Goal: Task Accomplishment & Management: Manage account settings

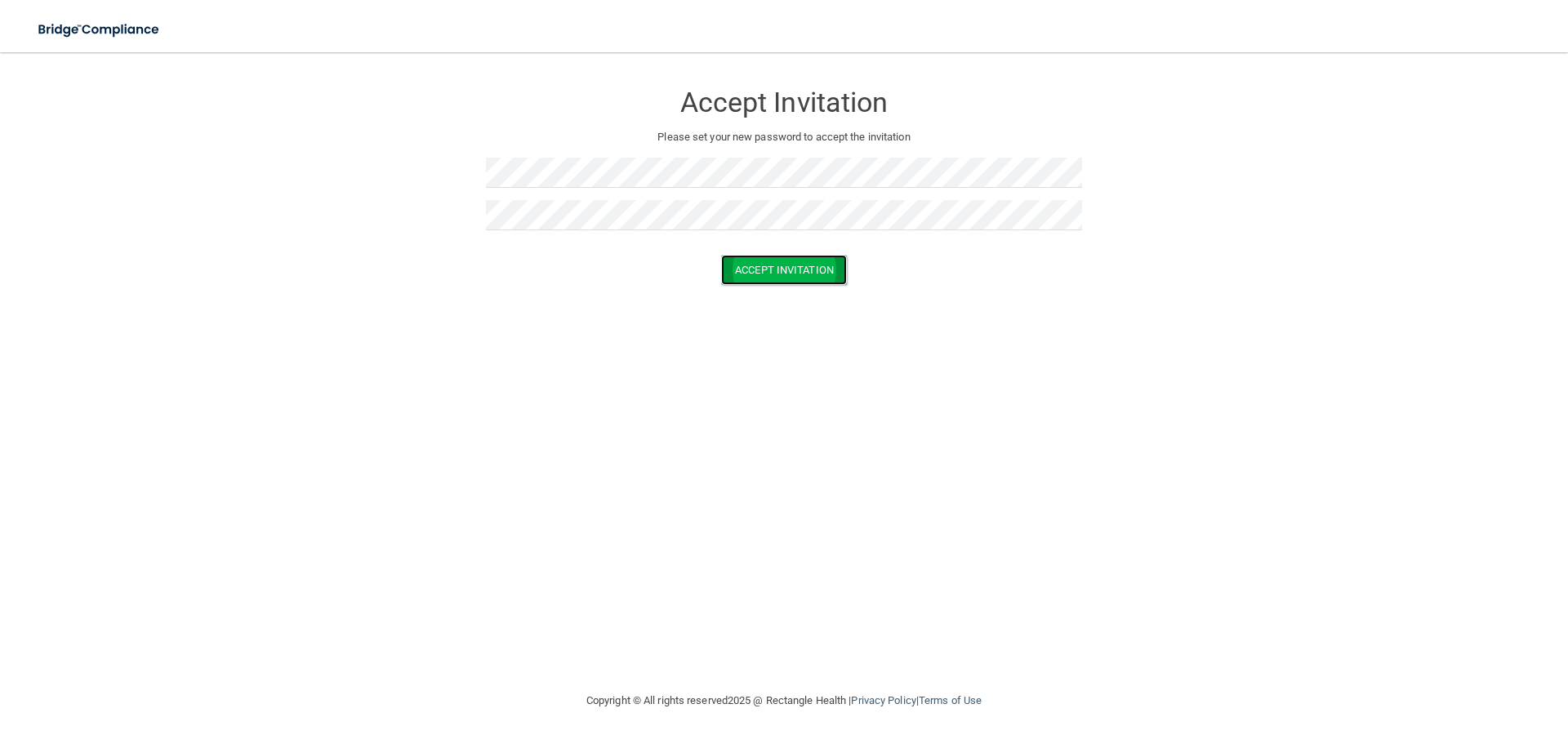
click at [781, 270] on button "Accept Invitation" at bounding box center [784, 270] width 126 height 30
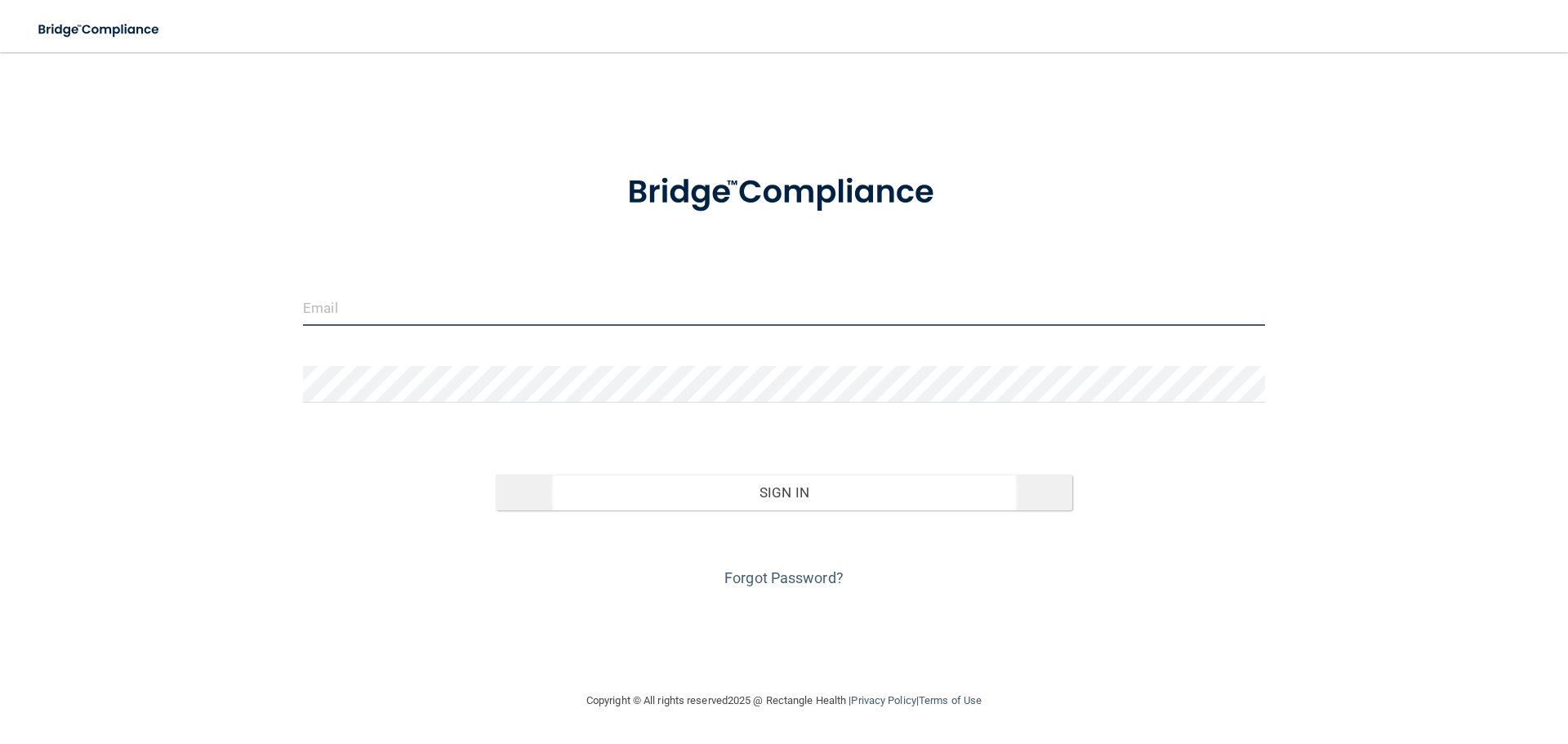
type input "[EMAIL_ADDRESS][DOMAIN_NAME]"
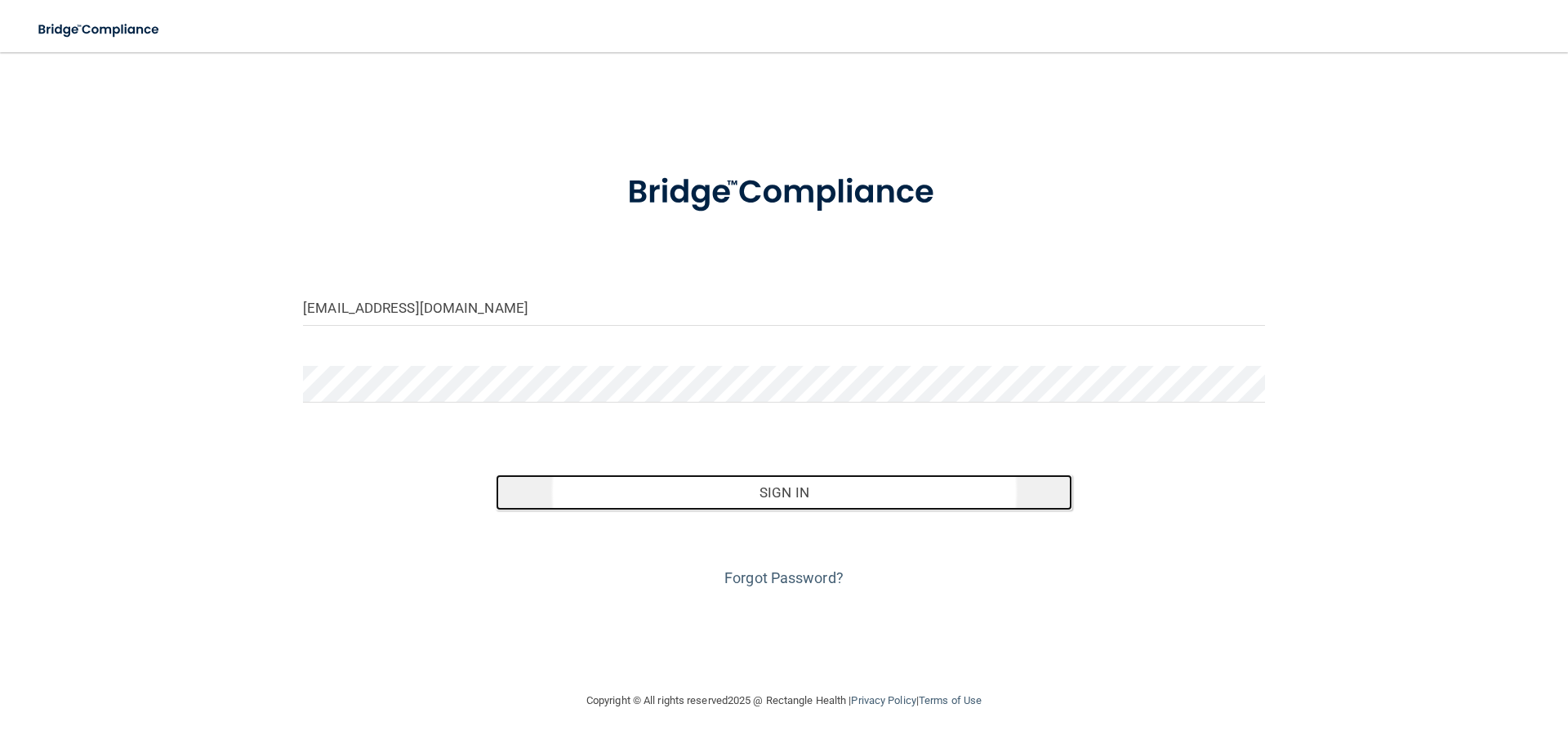
click at [718, 486] on button "Sign In" at bounding box center [784, 492] width 577 height 36
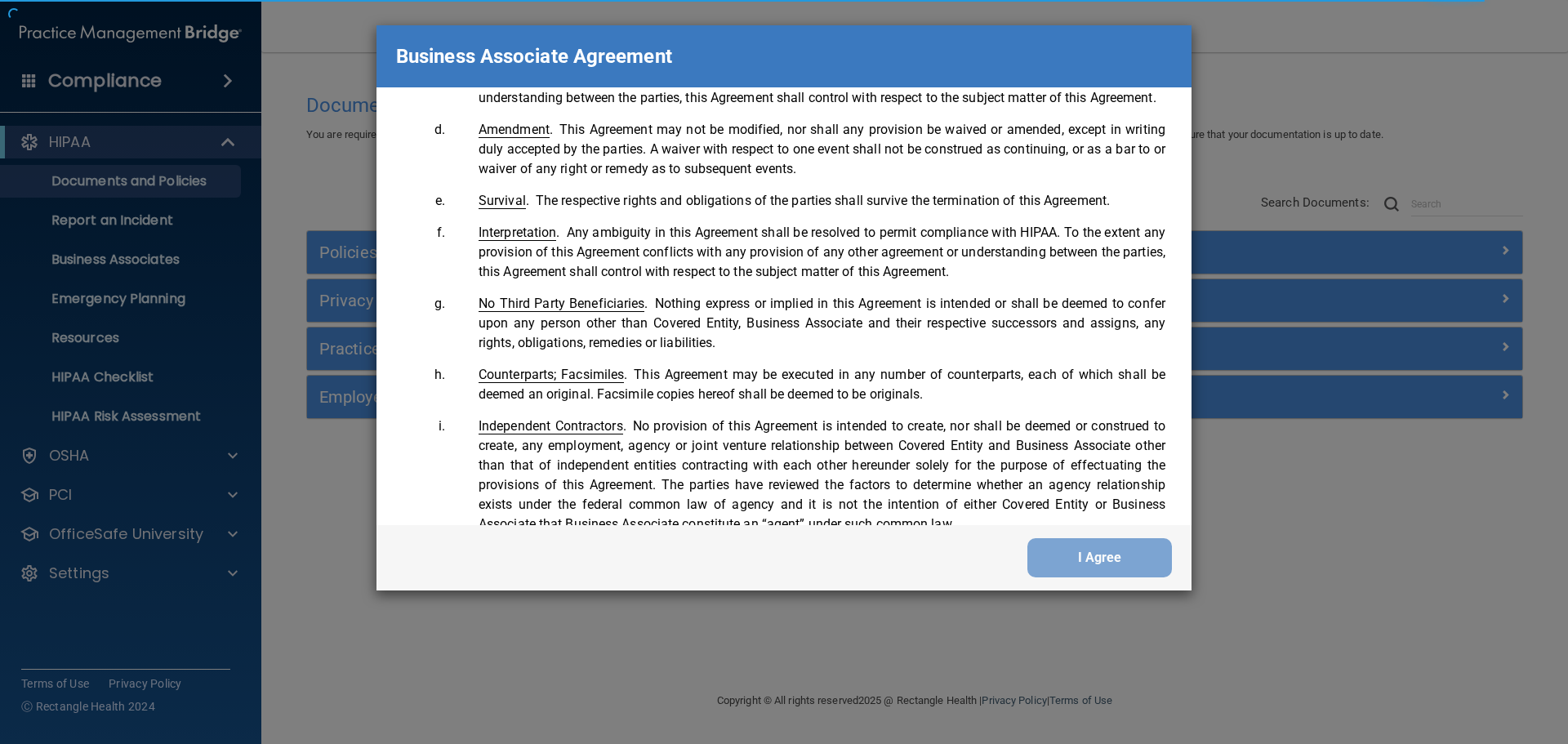
scroll to position [3330, 0]
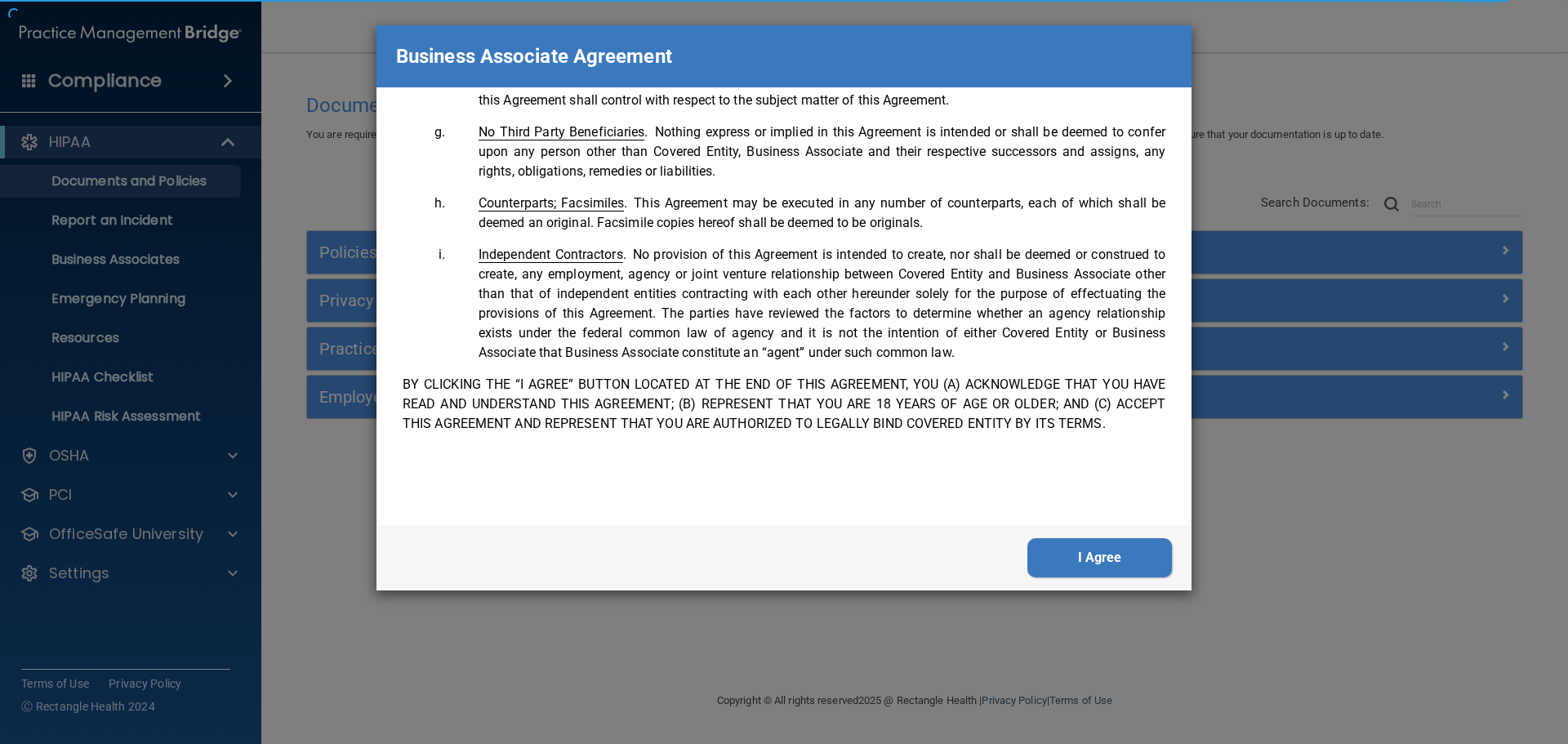
click at [1110, 571] on button "I Agree" at bounding box center [1100, 558] width 145 height 39
click at [1058, 565] on button "I Agree" at bounding box center [1100, 558] width 145 height 39
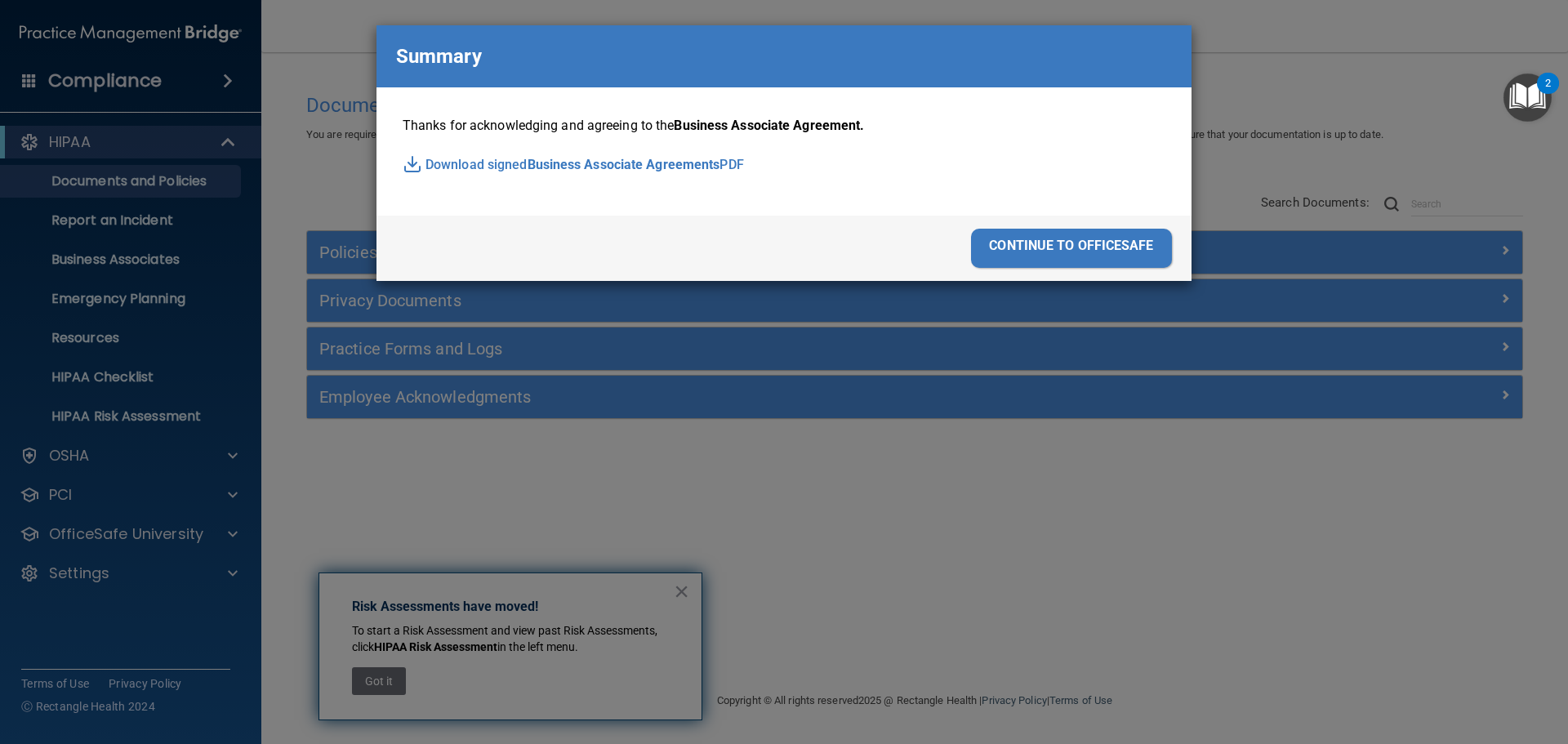
click at [1034, 253] on div "continue to officesafe" at bounding box center [1071, 248] width 201 height 39
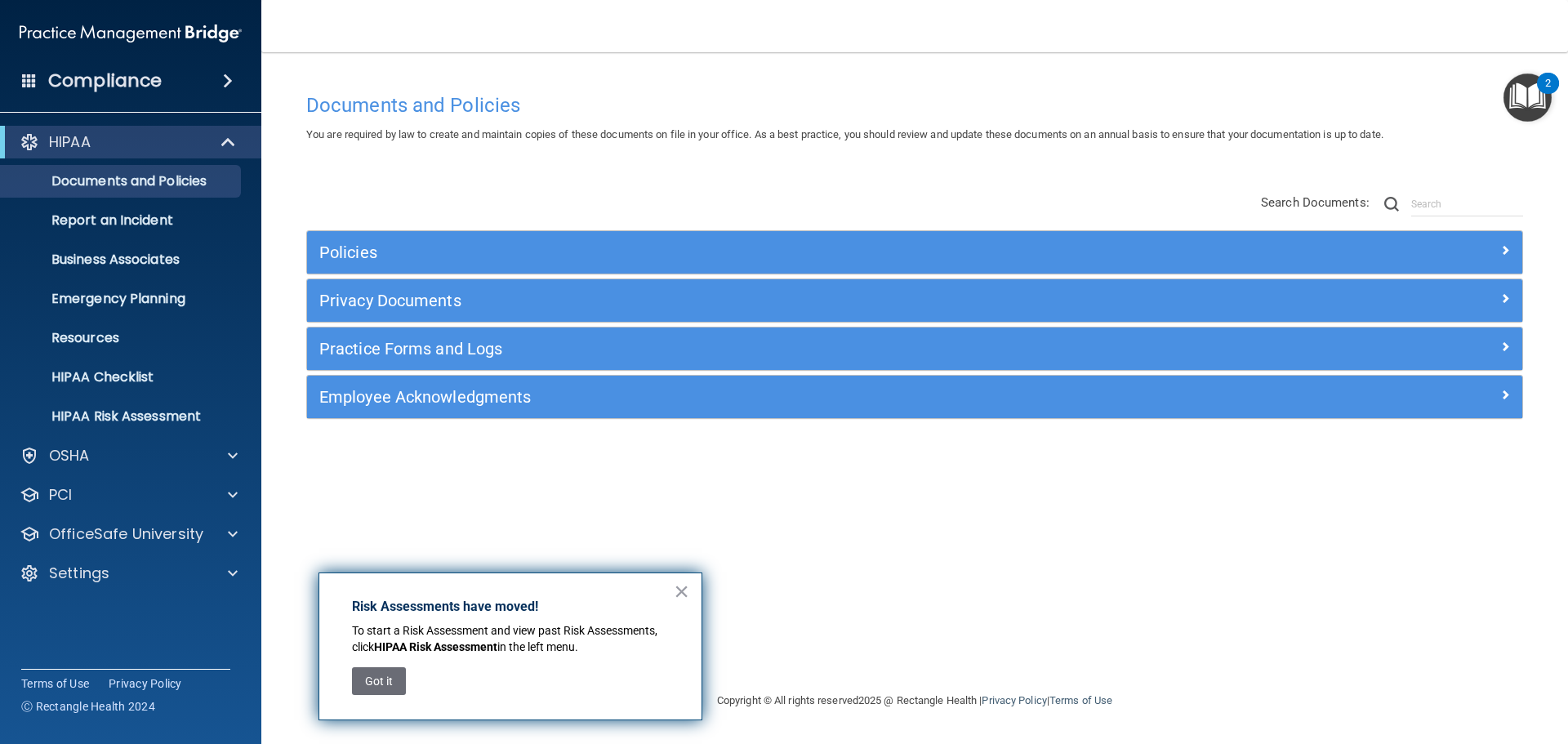
click at [683, 593] on button "×" at bounding box center [682, 591] width 15 height 27
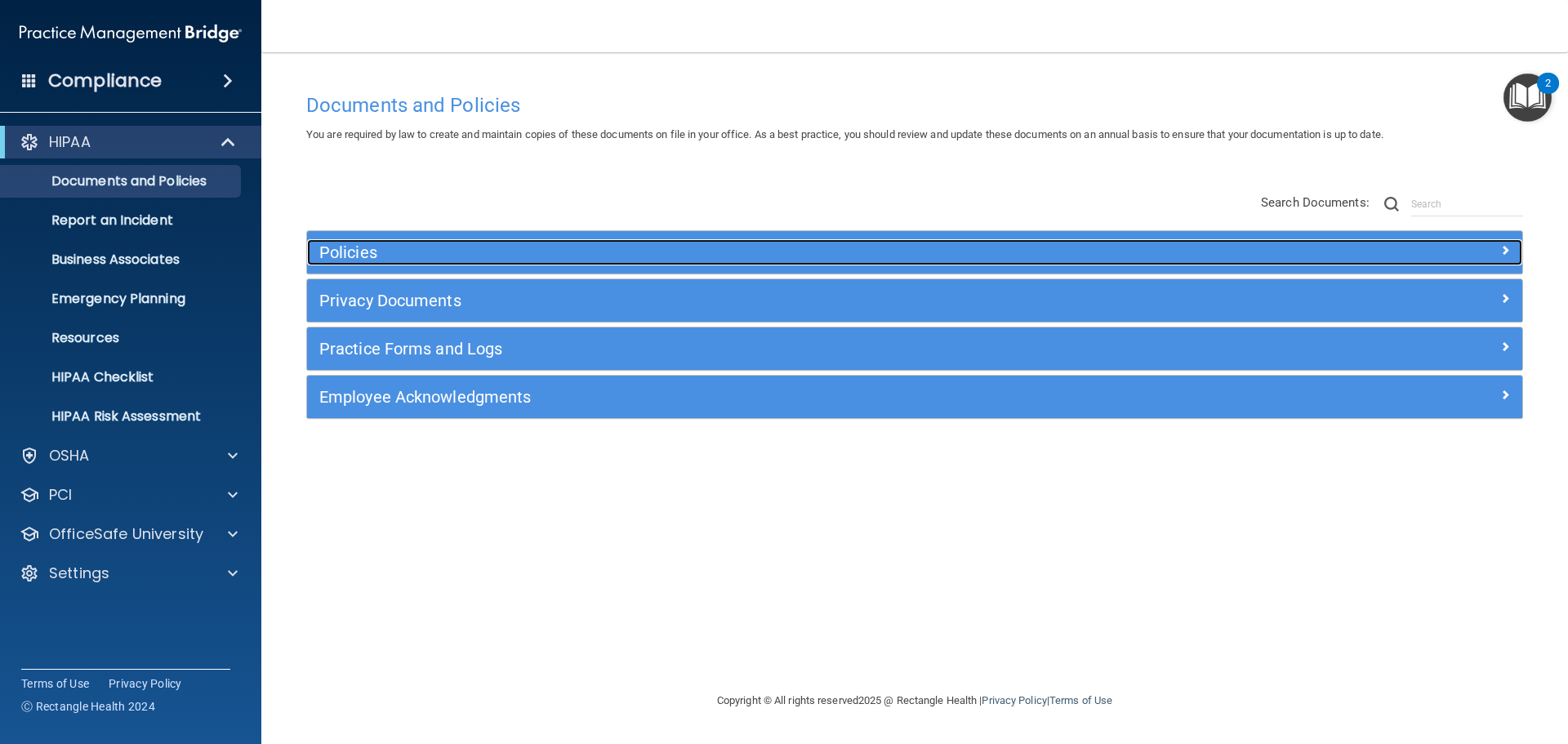
click at [716, 250] on h5 "Policies" at bounding box center [763, 252] width 887 height 18
